Goal: Task Accomplishment & Management: Manage account settings

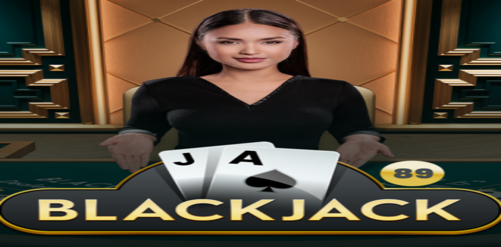
click at [24, 77] on link "Kasino" at bounding box center [19, 74] width 12 height 4
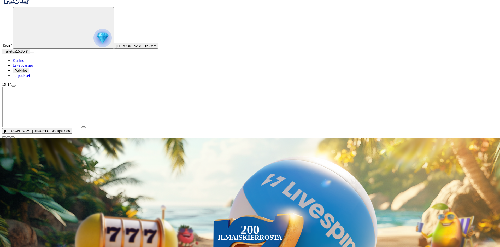
scroll to position [52, 0]
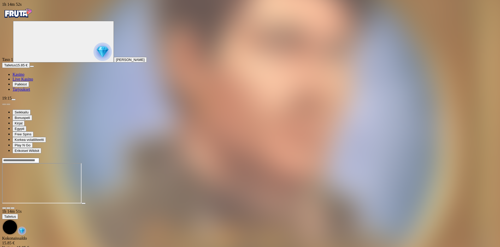
click at [4, 208] on span "close icon" at bounding box center [4, 208] width 0 height 0
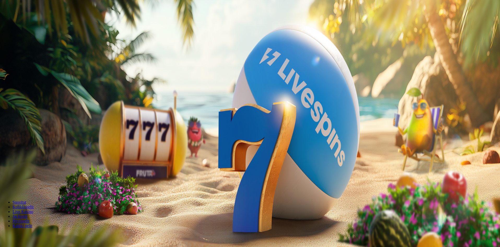
click at [54, 101] on div "19:15" at bounding box center [250, 98] width 496 height 5
click at [14, 100] on span "menu icon" at bounding box center [14, 100] width 0 height 0
click at [24, 214] on span "Kirjaudu ulos" at bounding box center [14, 212] width 20 height 4
